Goal: Obtain resource: Download file/media

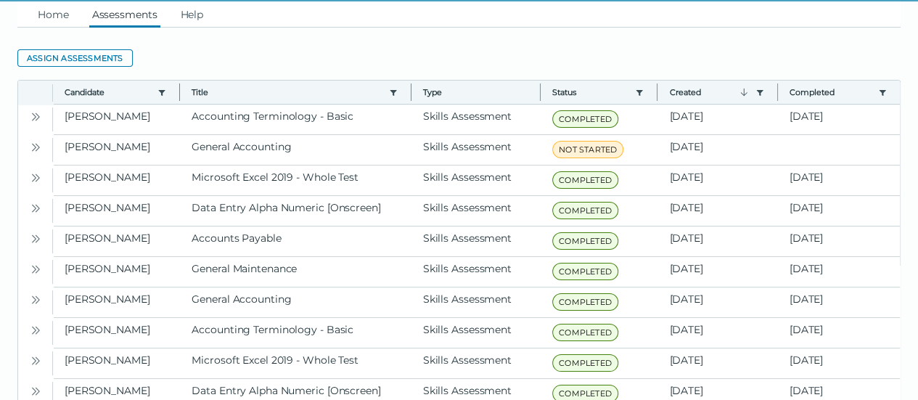
scroll to position [44, 0]
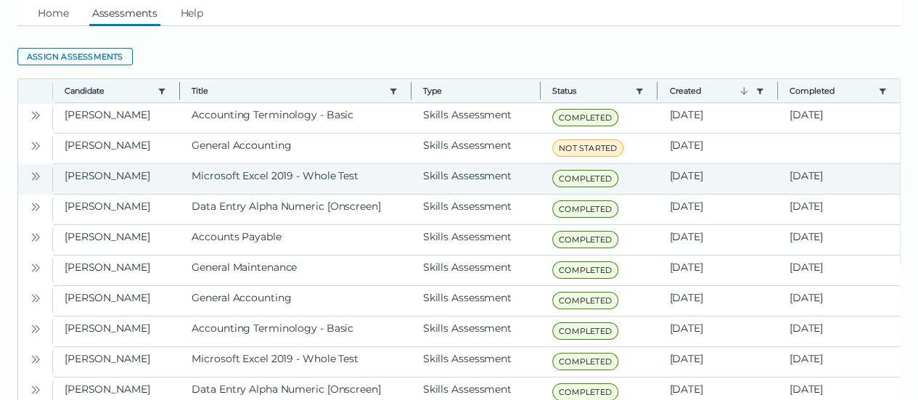
click at [36, 182] on button "Open" at bounding box center [35, 175] width 17 height 17
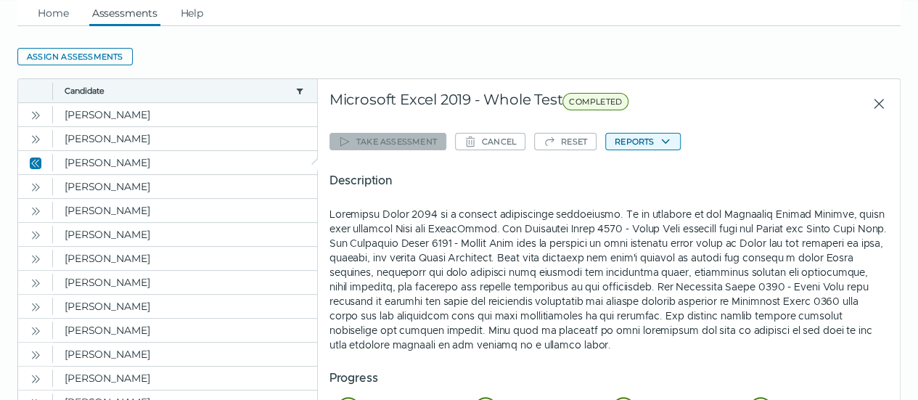
click at [625, 144] on button "Reports" at bounding box center [643, 141] width 76 height 17
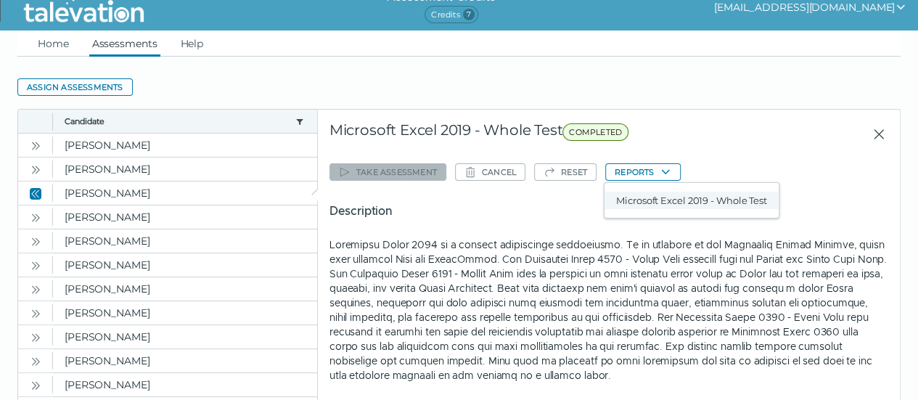
click at [640, 195] on button "Microsoft Excel 2019 - Whole Test" at bounding box center [692, 200] width 174 height 17
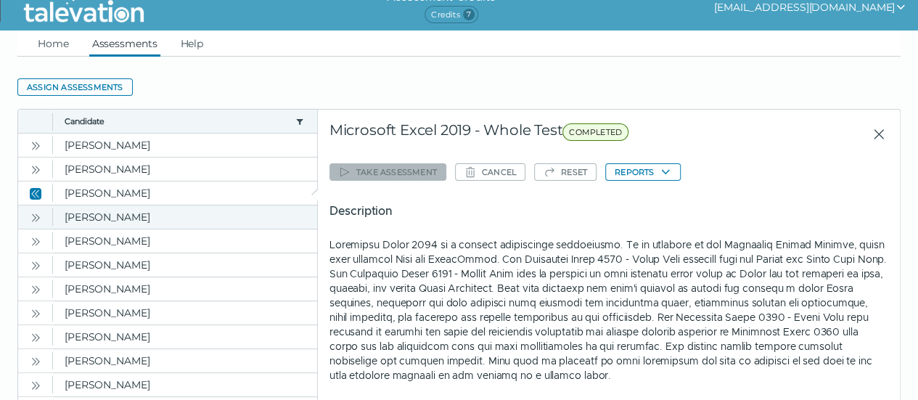
click at [38, 214] on icon "Open" at bounding box center [36, 218] width 12 height 12
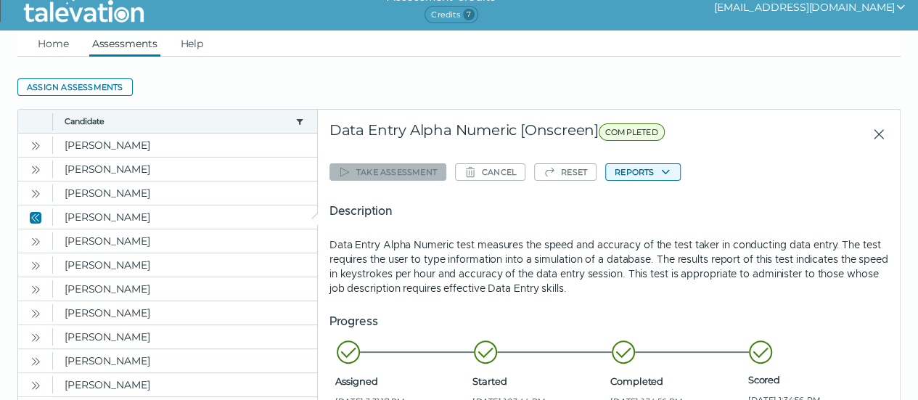
click at [642, 171] on button "Reports" at bounding box center [643, 171] width 76 height 17
click at [652, 203] on button "Data Entry Alpha Numeric [Onscreen]" at bounding box center [705, 200] width 200 height 17
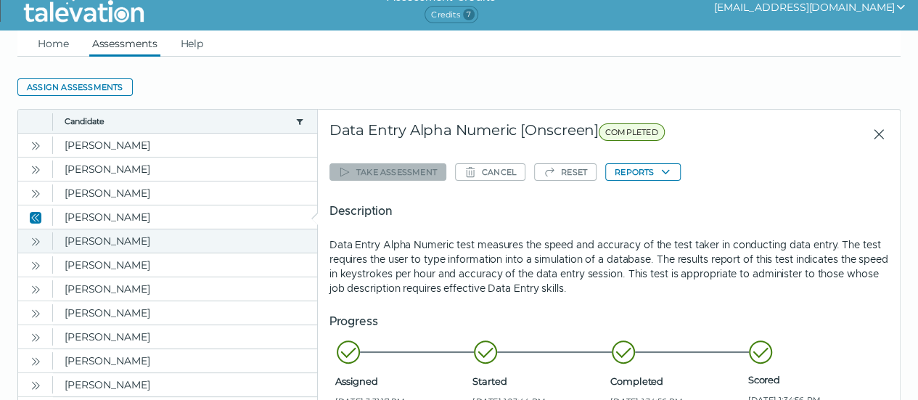
click at [36, 240] on icon "Open" at bounding box center [36, 242] width 12 height 12
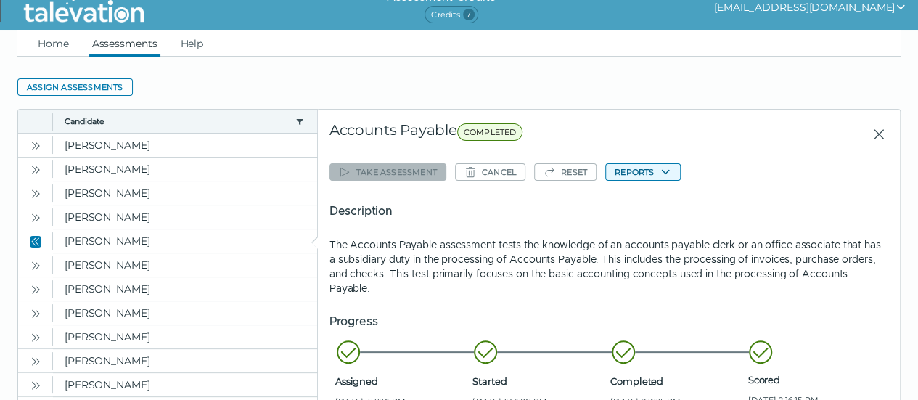
click at [657, 170] on button "Reports" at bounding box center [643, 171] width 76 height 17
click at [657, 198] on button "Accounts Payable" at bounding box center [658, 200] width 106 height 17
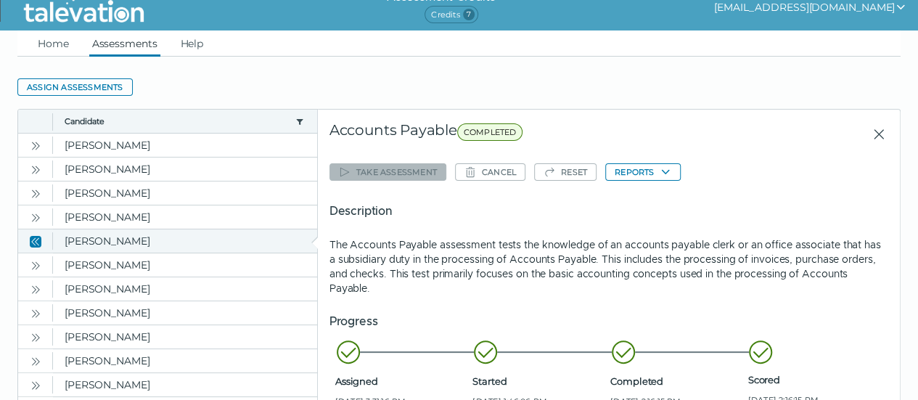
click at [34, 237] on icon "Close" at bounding box center [33, 241] width 4 height 8
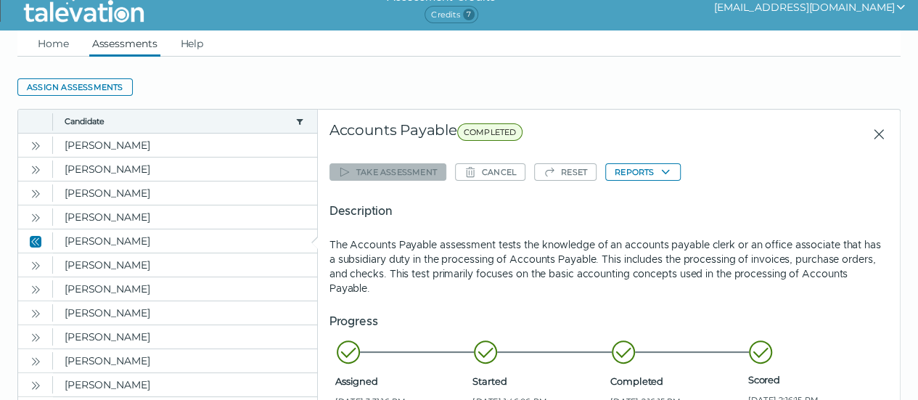
click at [870, 134] on icon "Close" at bounding box center [878, 134] width 17 height 17
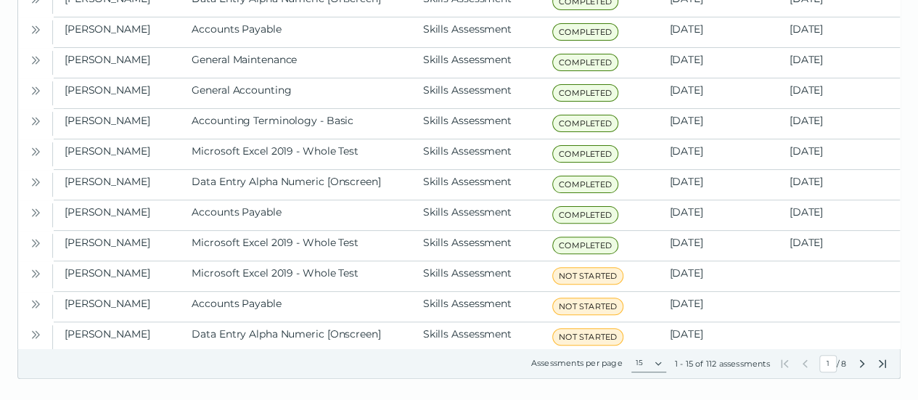
scroll to position [264, 0]
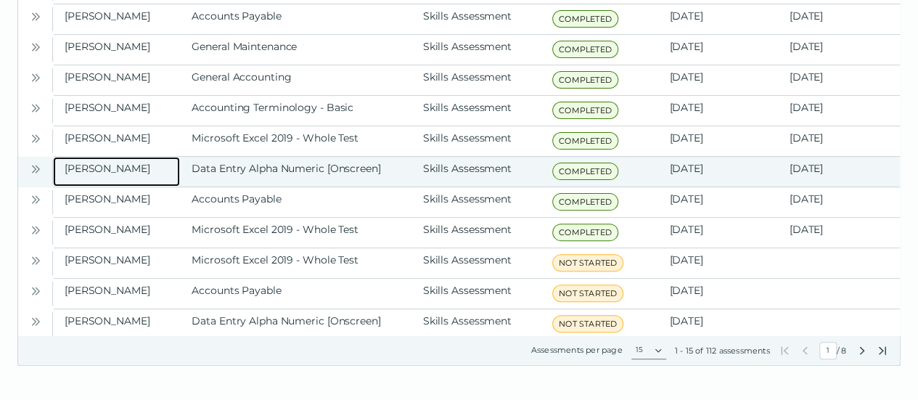
click at [177, 166] on clr-dg-cell "[PERSON_NAME]" at bounding box center [116, 172] width 127 height 30
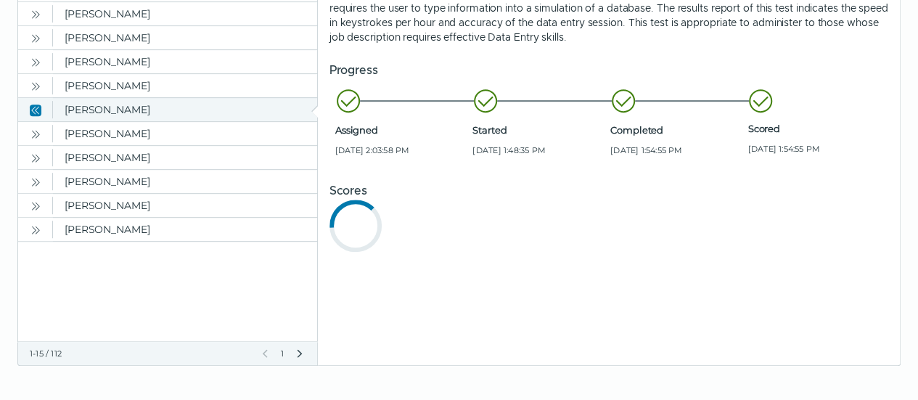
scroll to position [0, 0]
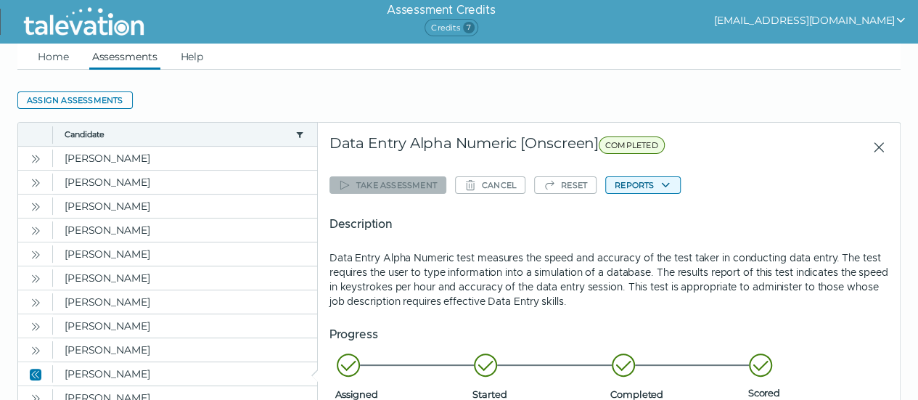
click at [625, 183] on button "Reports" at bounding box center [643, 184] width 76 height 17
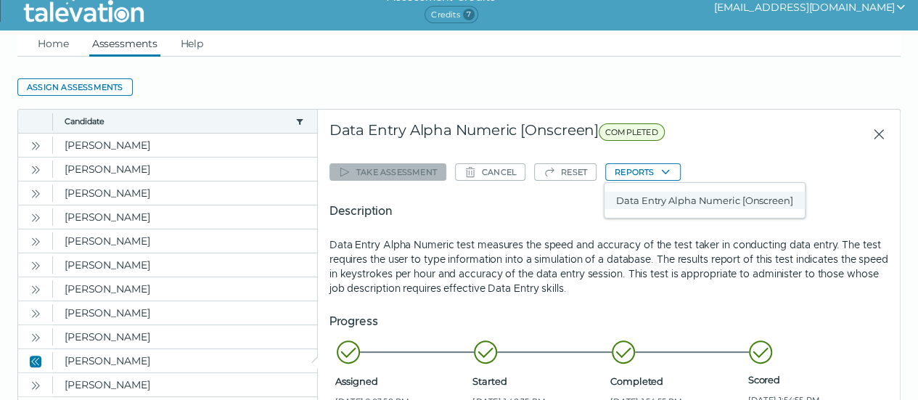
click at [633, 197] on button "Data Entry Alpha Numeric [Onscreen]" at bounding box center [705, 200] width 200 height 17
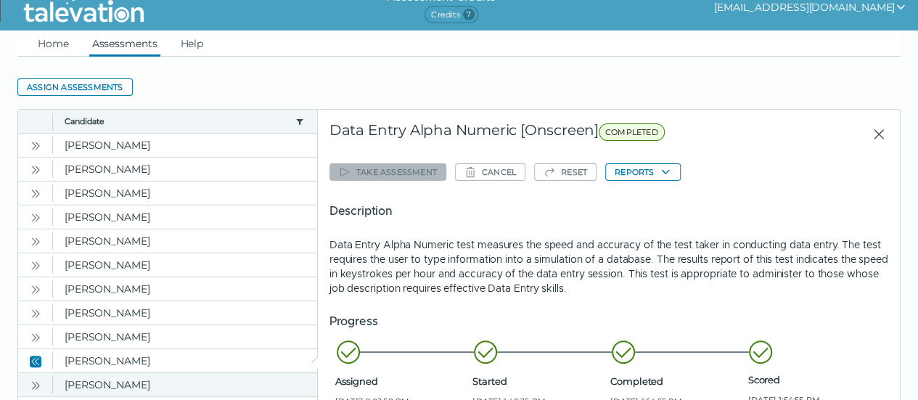
click at [33, 380] on icon "Open" at bounding box center [36, 386] width 12 height 12
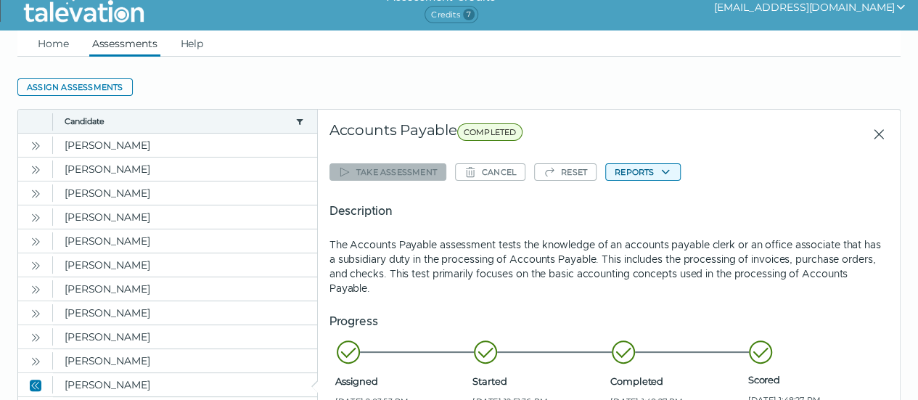
click at [648, 165] on button "Reports" at bounding box center [643, 171] width 76 height 17
click at [648, 194] on button "Accounts Payable" at bounding box center [658, 200] width 106 height 17
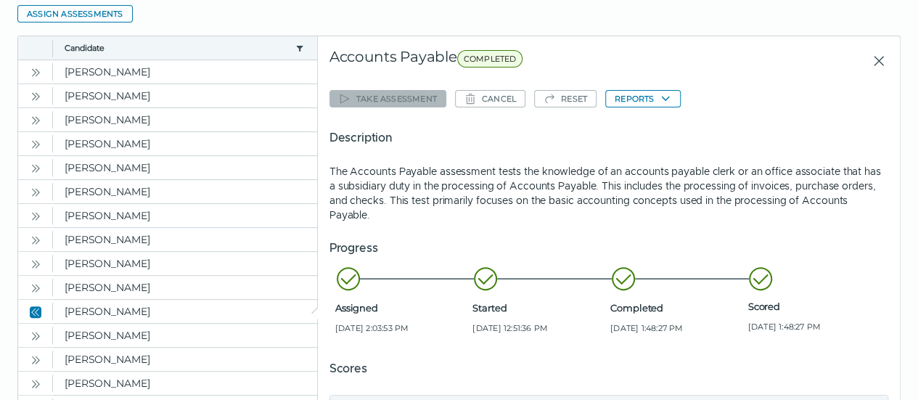
scroll to position [175, 0]
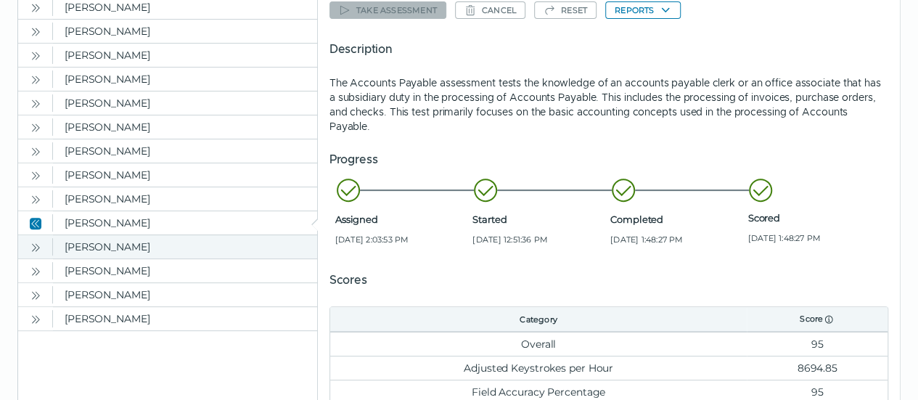
click at [36, 242] on icon "Open" at bounding box center [36, 248] width 12 height 12
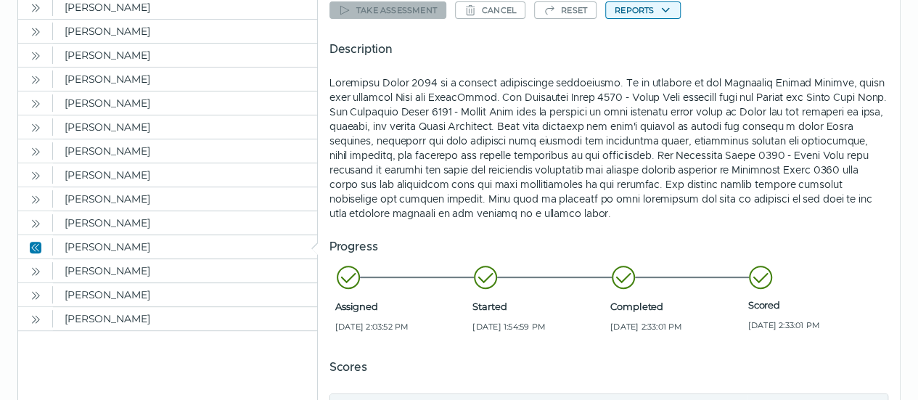
click at [645, 10] on button "Reports" at bounding box center [643, 9] width 76 height 17
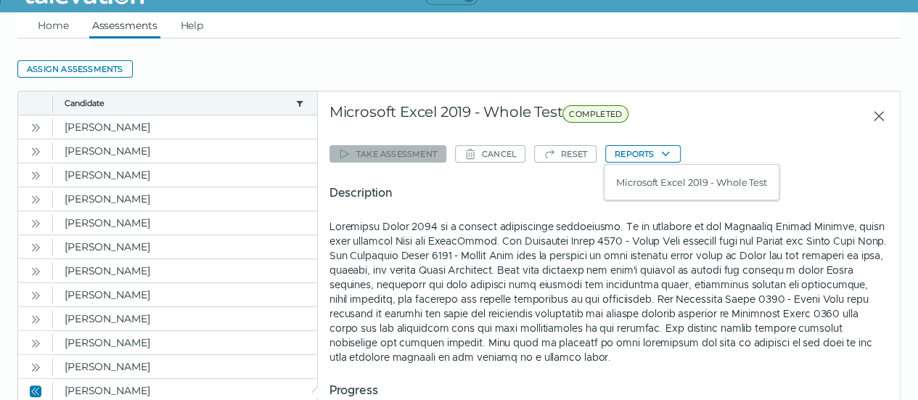
scroll to position [13, 0]
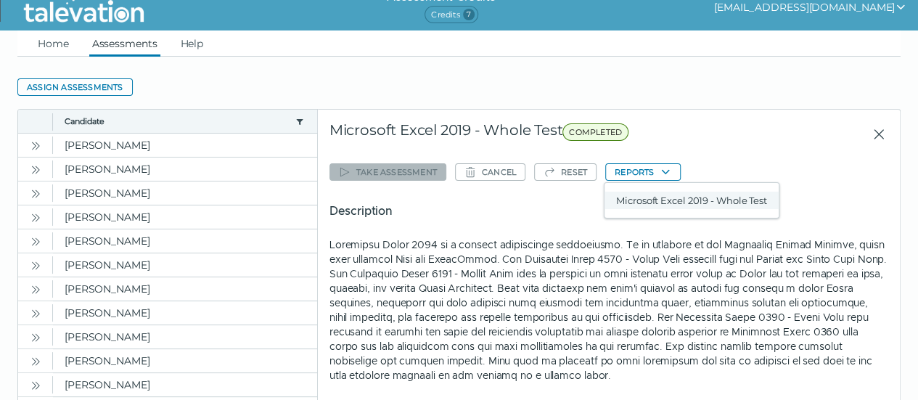
click at [661, 199] on button "Microsoft Excel 2019 - Whole Test" at bounding box center [692, 200] width 174 height 17
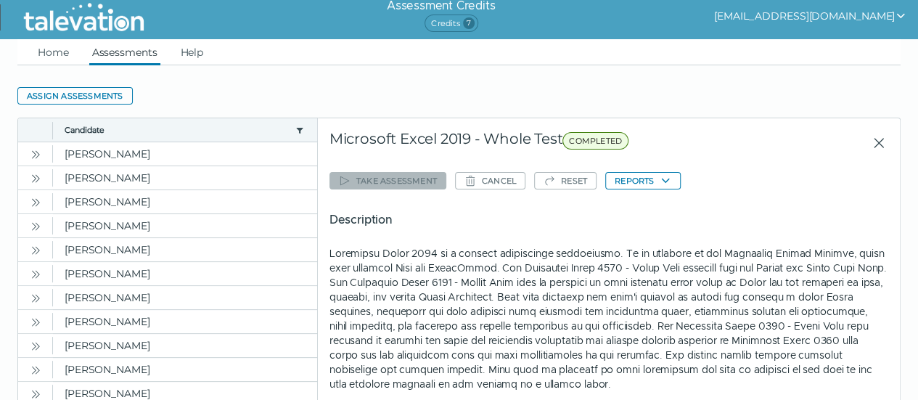
scroll to position [0, 0]
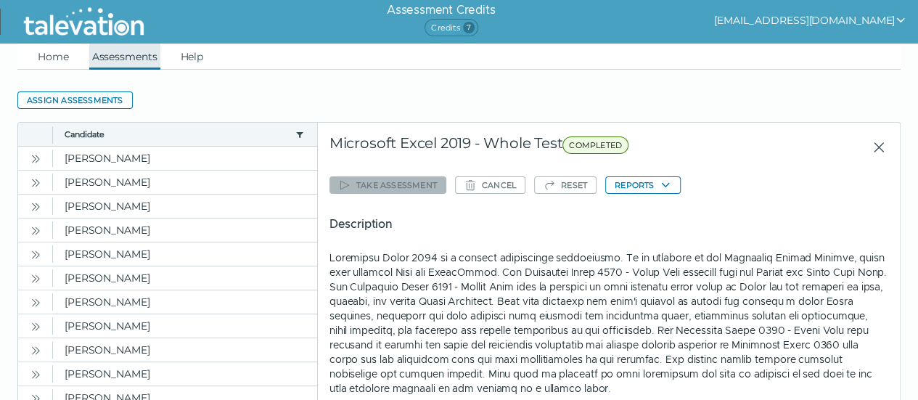
click at [115, 49] on link "Assessments" at bounding box center [124, 57] width 71 height 26
click at [46, 60] on link "Home" at bounding box center [53, 57] width 37 height 26
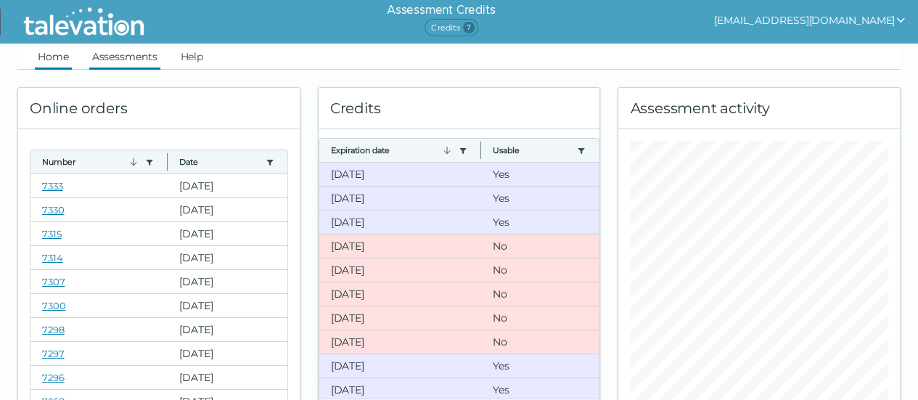
click at [126, 51] on link "Assessments" at bounding box center [124, 57] width 71 height 26
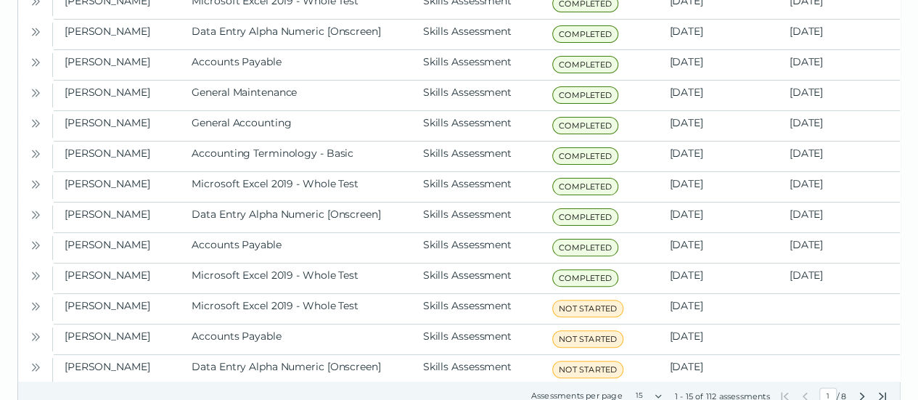
scroll to position [264, 0]
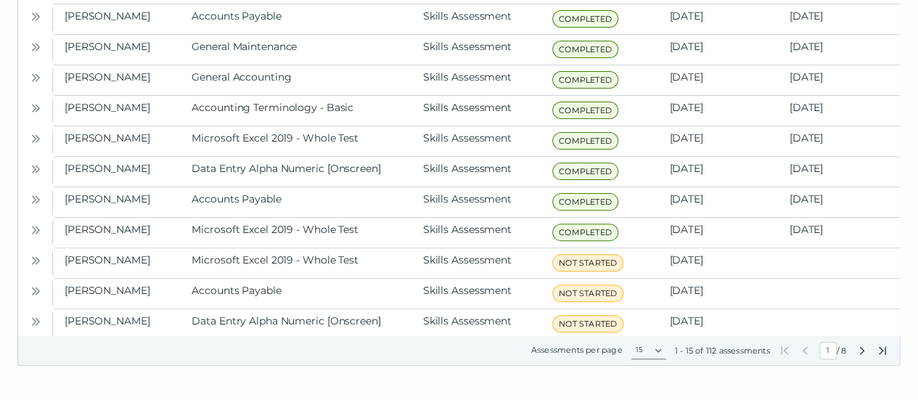
click at [864, 354] on icon "Next Page" at bounding box center [863, 351] width 12 height 12
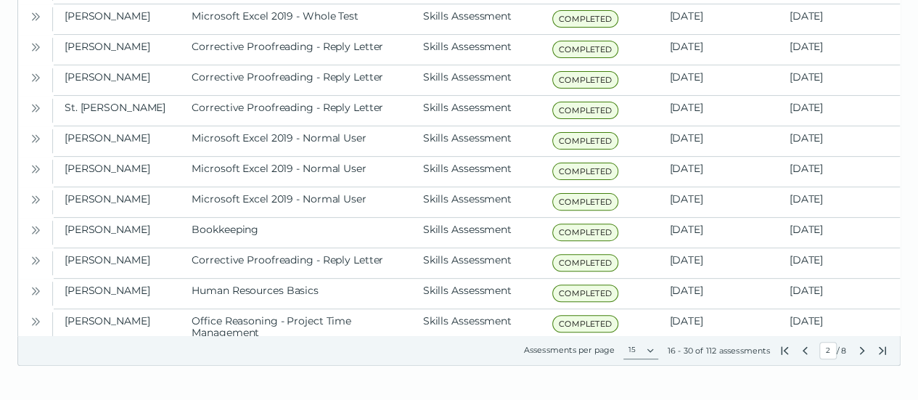
click at [802, 348] on icon "Previous Page" at bounding box center [805, 351] width 12 height 12
type input "1"
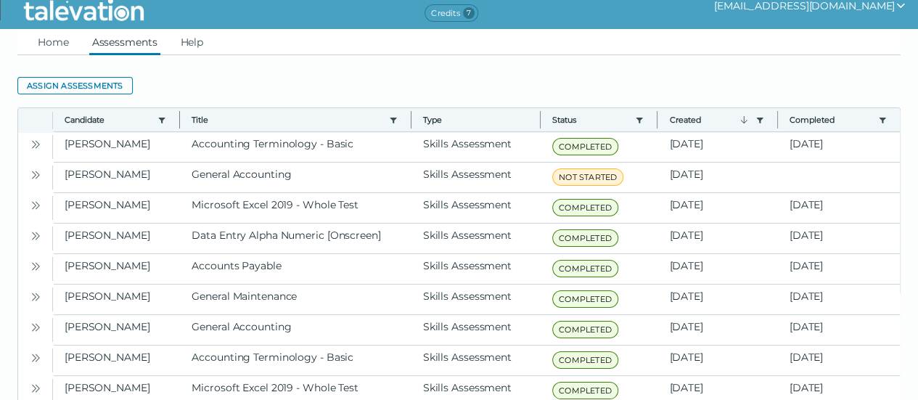
scroll to position [0, 0]
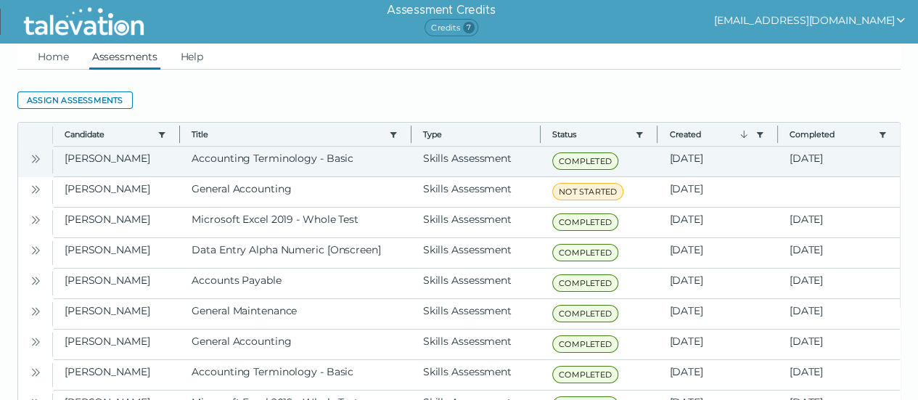
click at [39, 158] on icon "Open" at bounding box center [36, 159] width 12 height 12
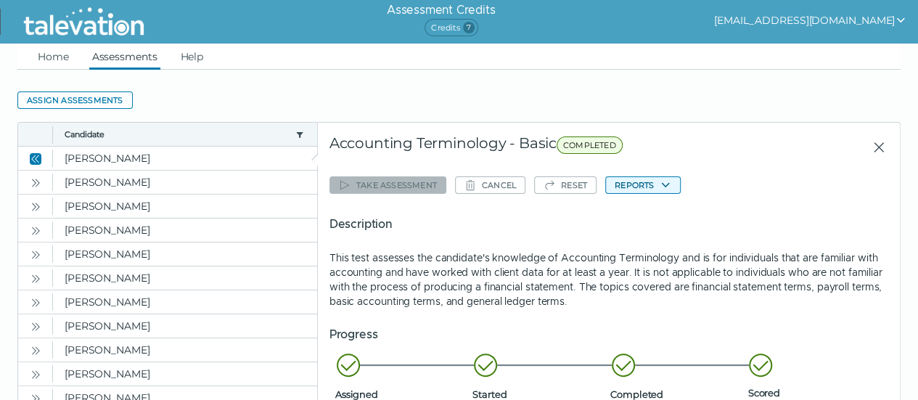
click at [631, 188] on button "Reports" at bounding box center [643, 184] width 76 height 17
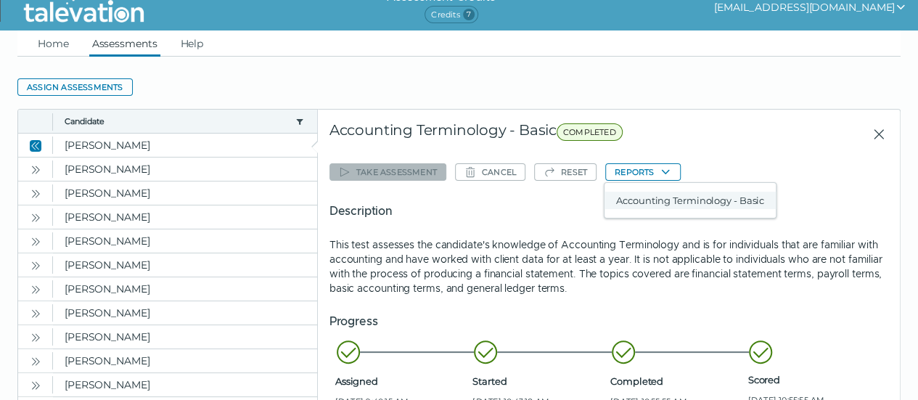
click at [636, 198] on button "Accounting Terminology - Basic" at bounding box center [690, 200] width 171 height 17
click at [60, 41] on link "Home" at bounding box center [53, 43] width 37 height 26
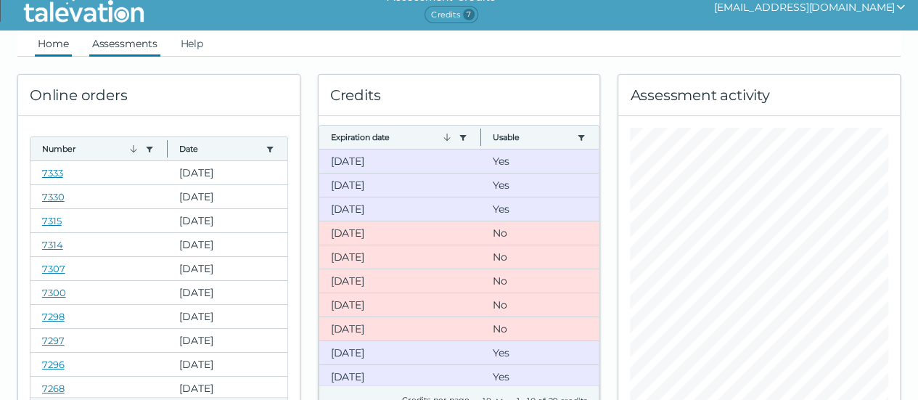
click at [113, 42] on link "Assessments" at bounding box center [124, 43] width 71 height 26
